Goal: Check status: Check status

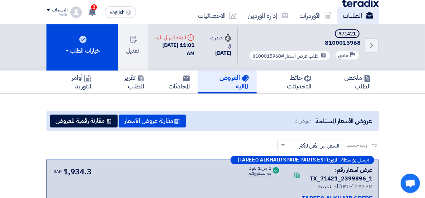
click at [365, 12] on use at bounding box center [368, 15] width 7 height 6
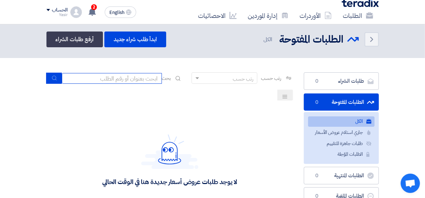
click at [134, 79] on input at bounding box center [112, 78] width 100 height 11
paste input "8100016000"
type input "8100016000"
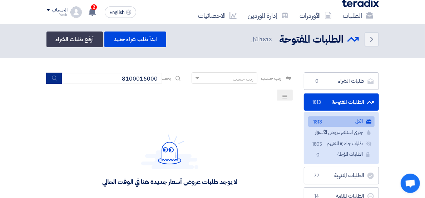
click at [57, 75] on icon "submit" at bounding box center [54, 78] width 6 height 6
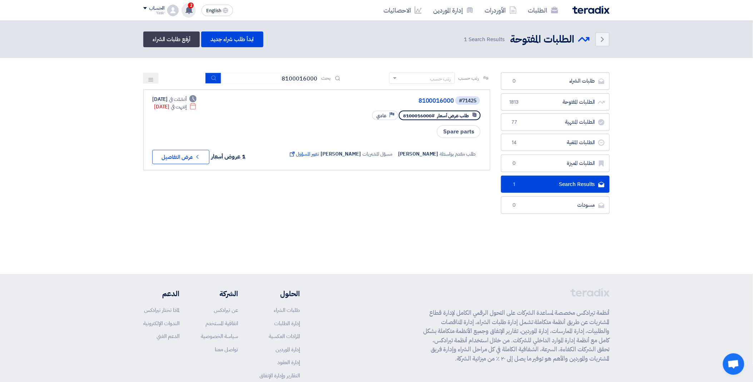
click at [192, 6] on span "2" at bounding box center [191, 6] width 6 height 6
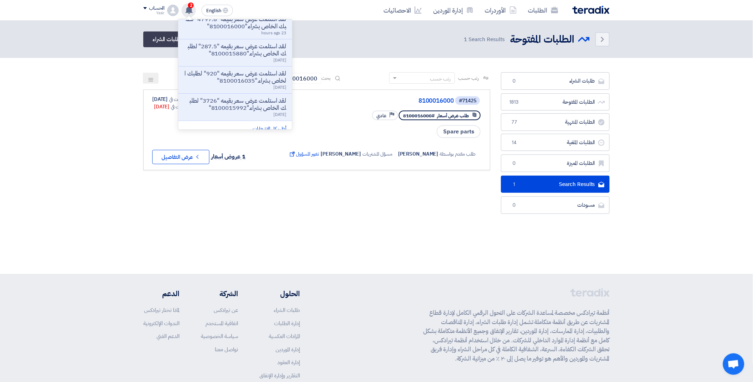
scroll to position [180, 0]
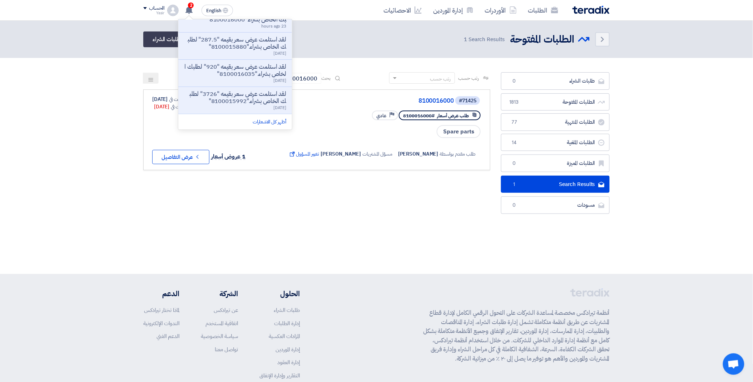
click at [340, 41] on div "Back الطلبات المفتوحة الطلبات المفتوحة 1 Search Results ابدأ طلب شراء جديد أرفع…" at bounding box center [376, 39] width 466 height 16
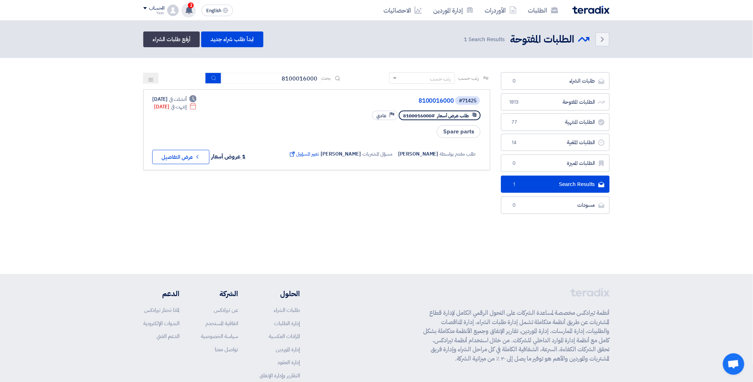
click at [187, 8] on use at bounding box center [188, 10] width 7 height 8
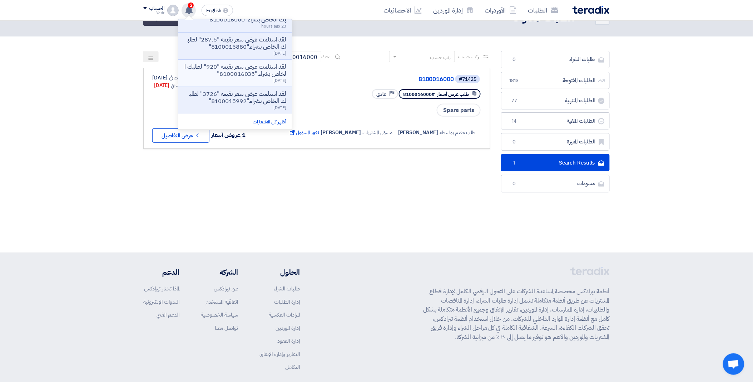
scroll to position [40, 0]
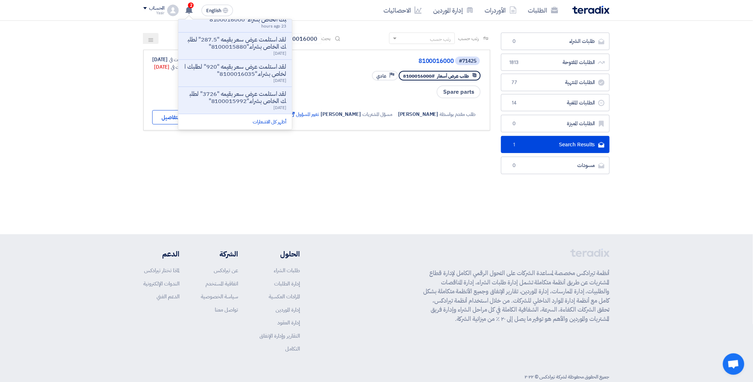
click at [394, 197] on footer "أنظمة تيرادكس مخصصة لمساعدة الشركات على التحول الرقمي الكامل لإدارة قطاع المشتر…" at bounding box center [376, 316] width 753 height 164
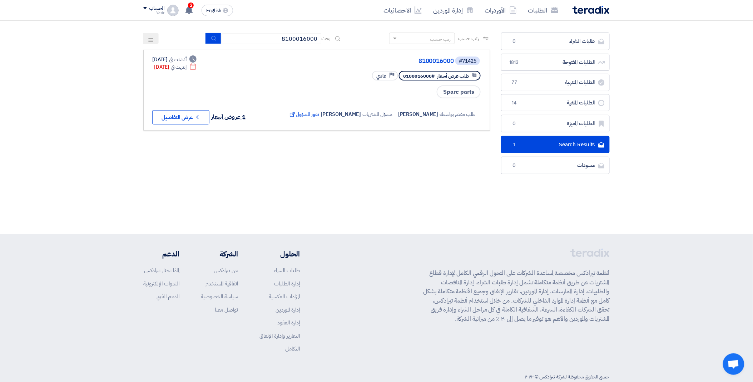
scroll to position [0, 0]
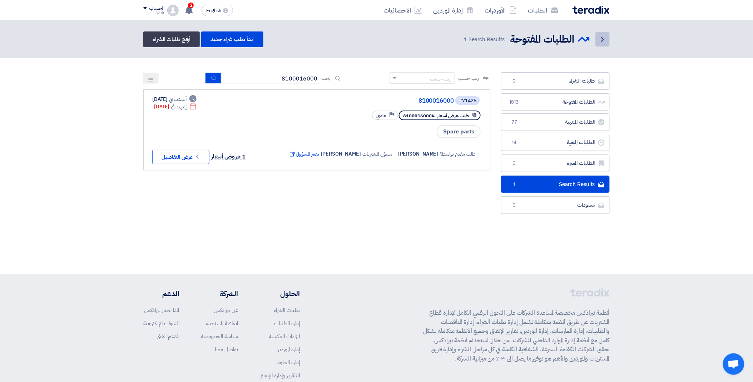
click at [424, 38] on icon "Back" at bounding box center [602, 39] width 9 height 9
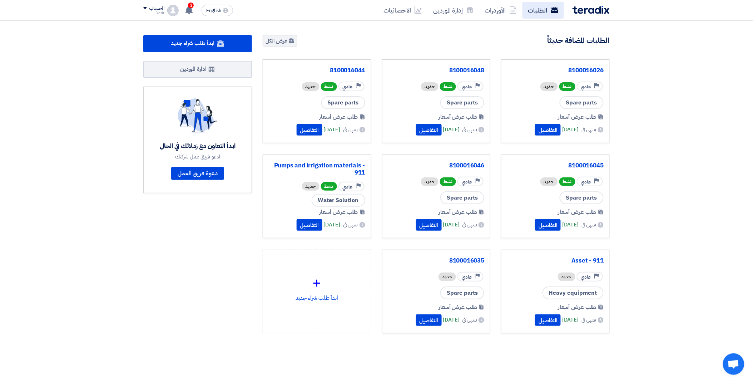
click at [424, 9] on link "الطلبات" at bounding box center [542, 10] width 41 height 17
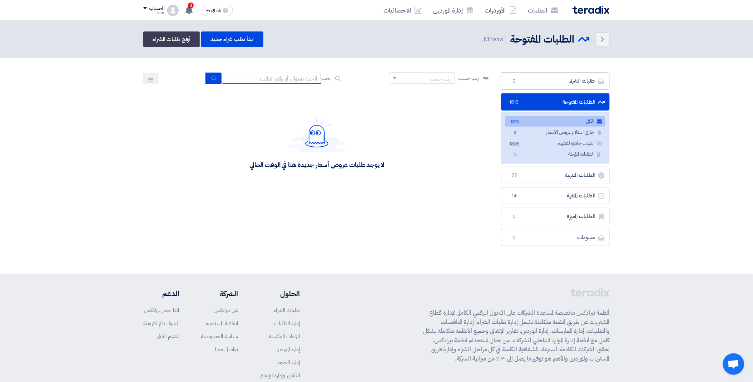
click at [267, 78] on input at bounding box center [271, 78] width 100 height 11
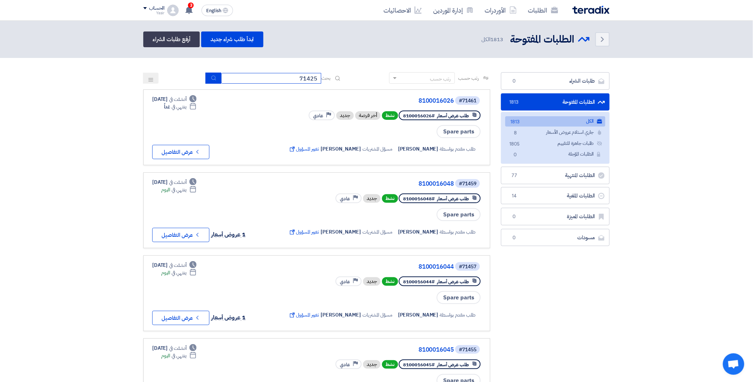
type input "71425"
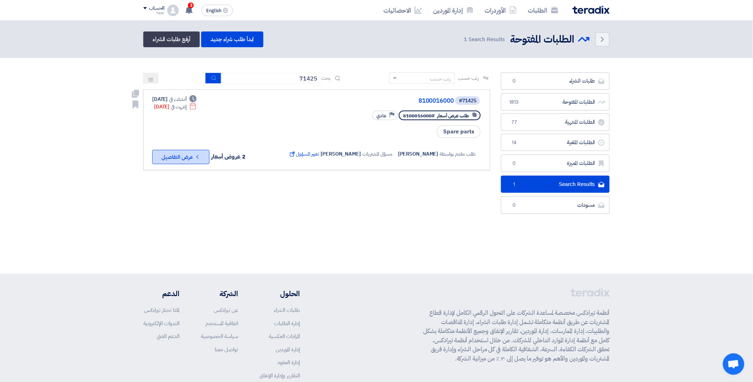
click at [188, 150] on button "Check details عرض التفاصيل" at bounding box center [180, 157] width 57 height 14
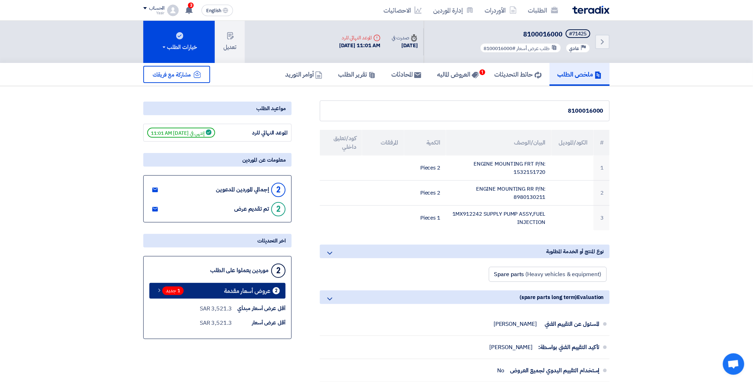
click at [169, 197] on span "1 جديد" at bounding box center [172, 290] width 21 height 9
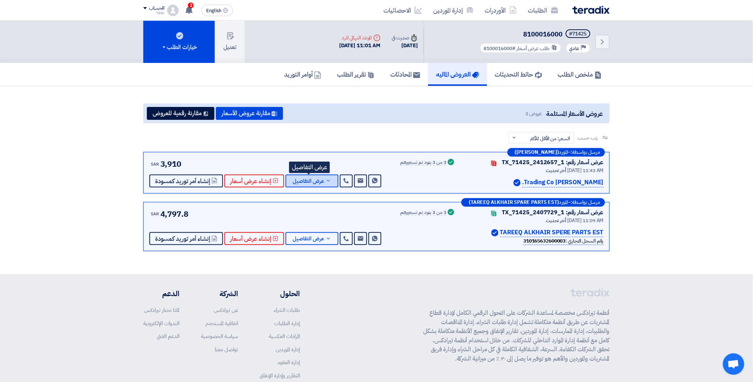
click at [306, 178] on span "عرض التفاصيل" at bounding box center [308, 180] width 31 height 5
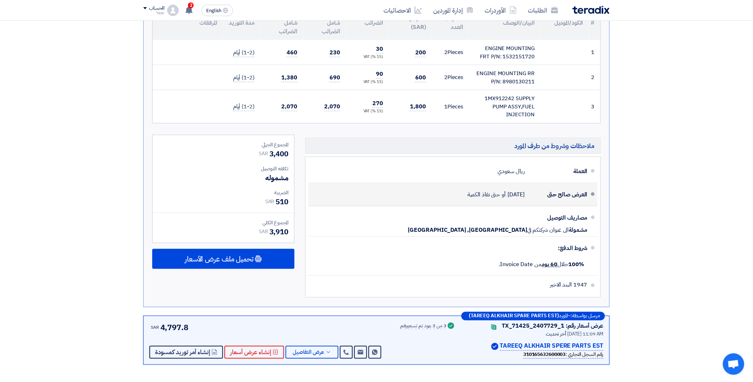
scroll to position [357, 0]
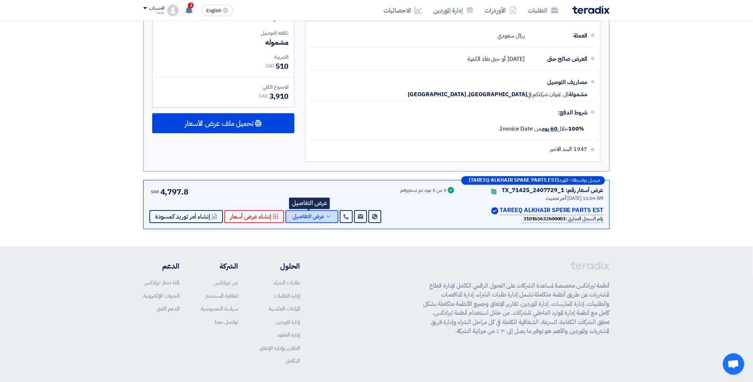
click at [313, 197] on span "عرض التفاصيل" at bounding box center [308, 216] width 31 height 5
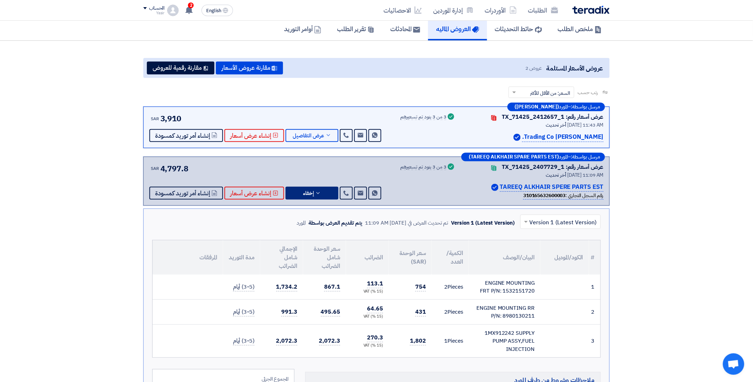
scroll to position [40, 0]
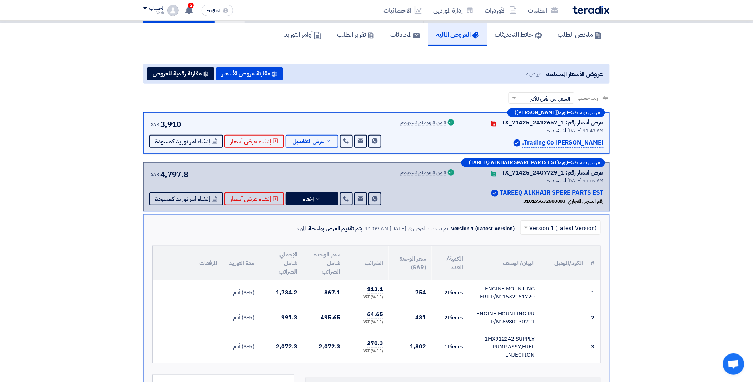
click at [308, 133] on div "SAR 3,910 Send Message Send Message" at bounding box center [265, 132] width 233 height 29
click at [309, 139] on span "عرض التفاصيل" at bounding box center [308, 141] width 31 height 5
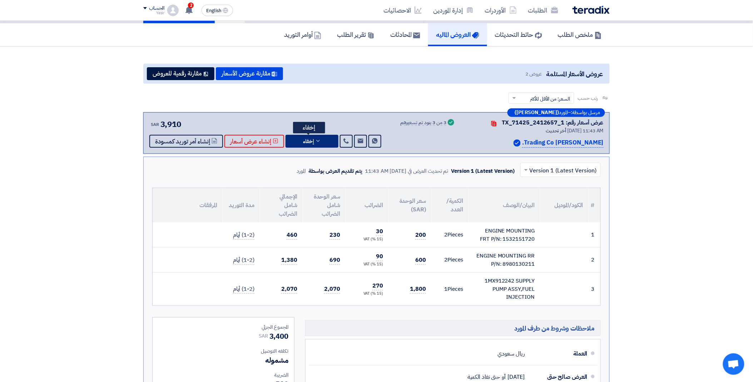
click at [309, 139] on span "إخفاء" at bounding box center [308, 141] width 11 height 5
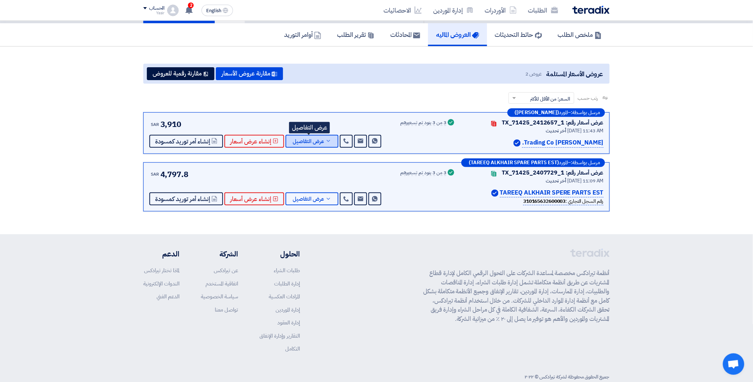
click at [309, 139] on span "عرض التفاصيل" at bounding box center [308, 141] width 31 height 5
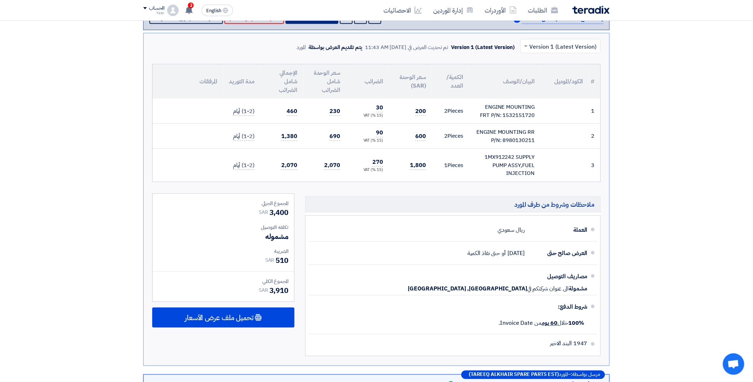
scroll to position [0, 0]
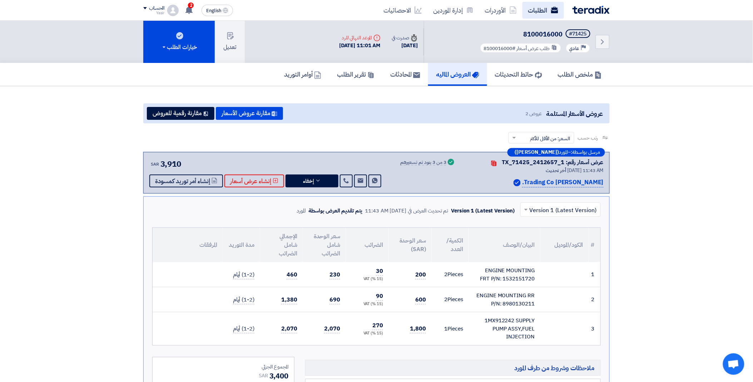
click at [424, 10] on link "الطلبات" at bounding box center [542, 10] width 41 height 17
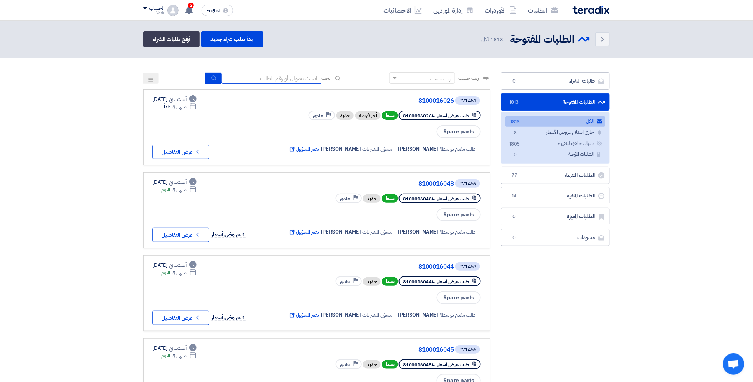
click at [255, 74] on input at bounding box center [271, 78] width 100 height 11
paste input "8100015950"
type input "8100015950"
click at [213, 78] on use "submit" at bounding box center [213, 77] width 5 height 5
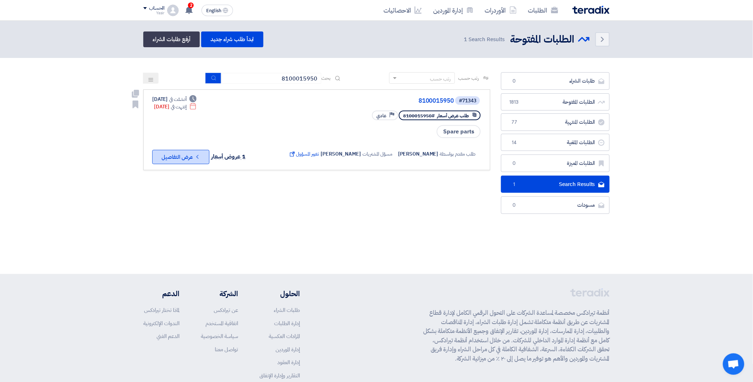
click at [186, 153] on button "Check details عرض التفاصيل" at bounding box center [180, 157] width 57 height 14
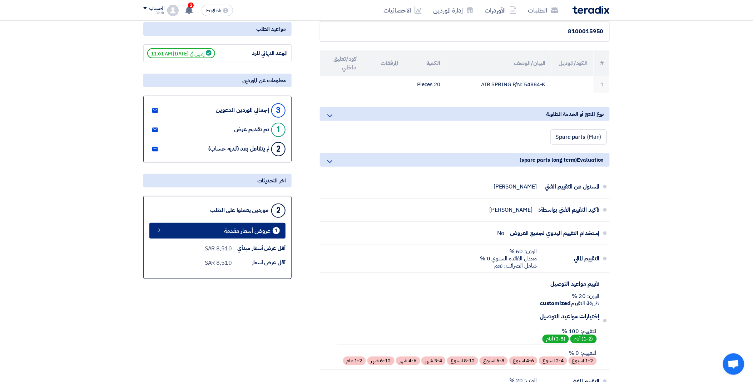
click at [191, 197] on link "1 عروض أسعار مقدمة" at bounding box center [217, 231] width 136 height 16
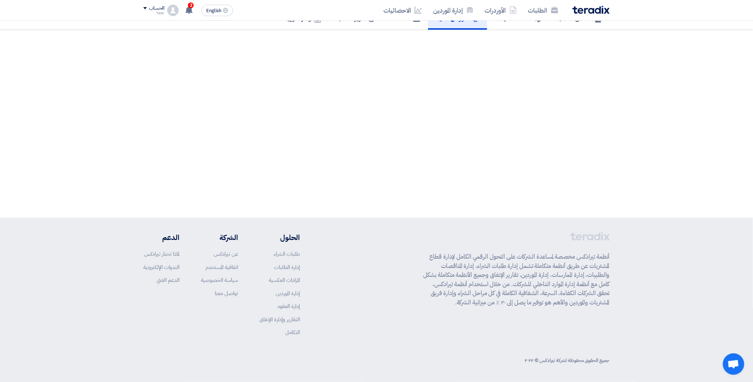
scroll to position [56, 0]
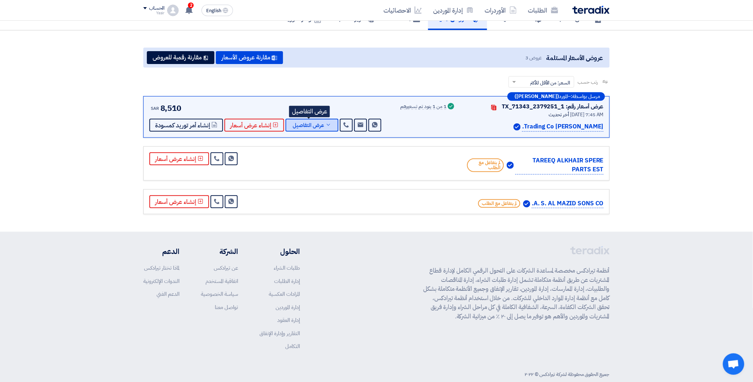
click at [311, 119] on button "عرض التفاصيل" at bounding box center [311, 125] width 53 height 13
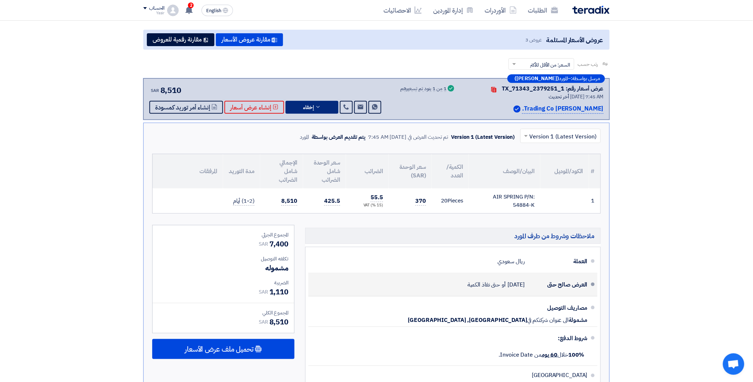
scroll to position [79, 0]
